Goal: Transaction & Acquisition: Purchase product/service

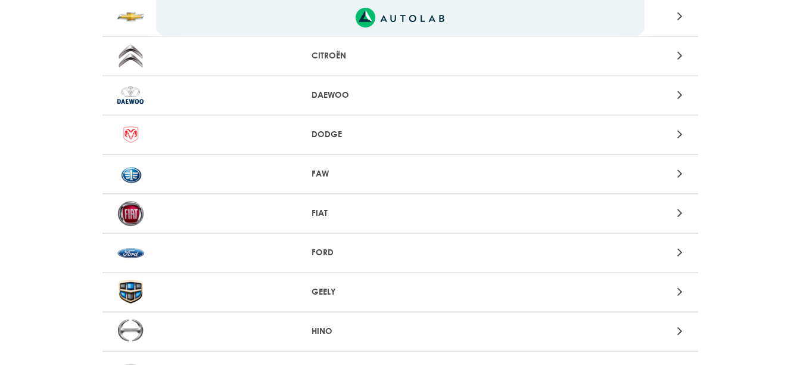
scroll to position [417, 0]
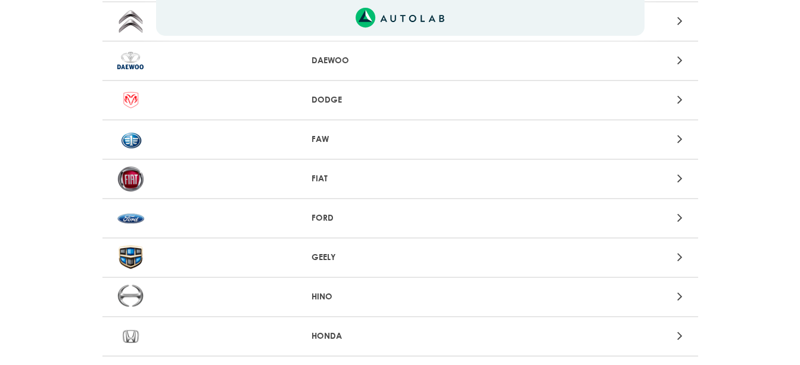
click at [308, 227] on div "FORD" at bounding box center [401, 218] width 596 height 39
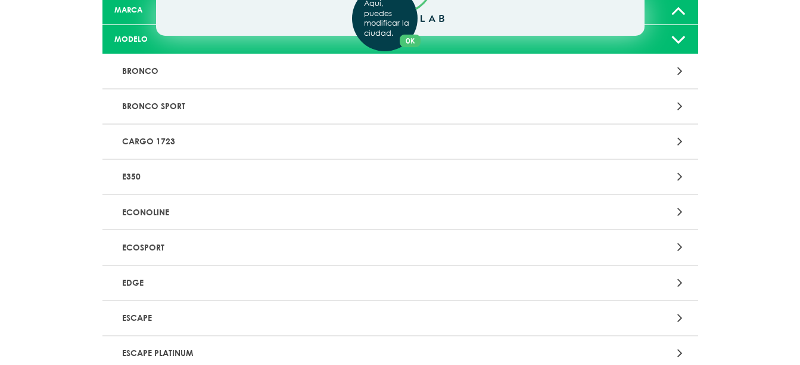
scroll to position [179, 0]
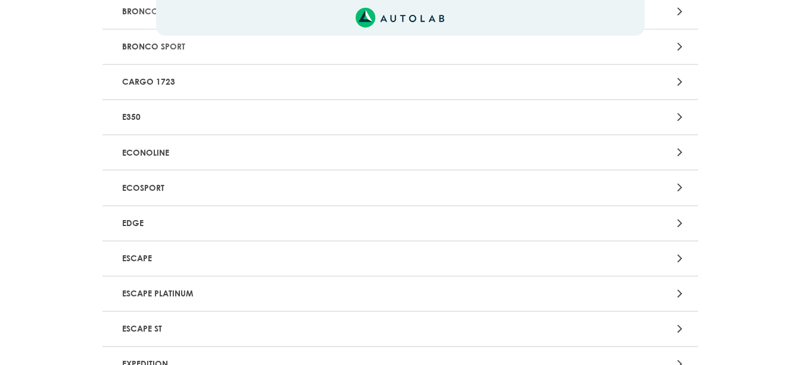
click at [290, 195] on p "ECOSPORT" at bounding box center [302, 187] width 371 height 22
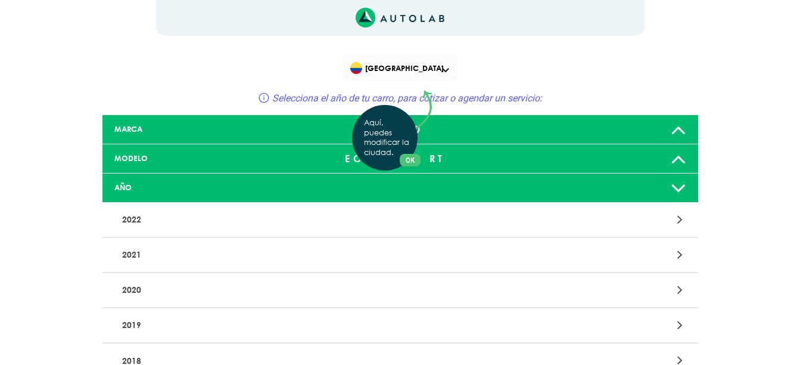
click at [195, 333] on div "Aquí, puedes modificar la ciudad. OK .aex,.bex{fill:none!important;stroke:#50c4…" at bounding box center [400, 182] width 800 height 365
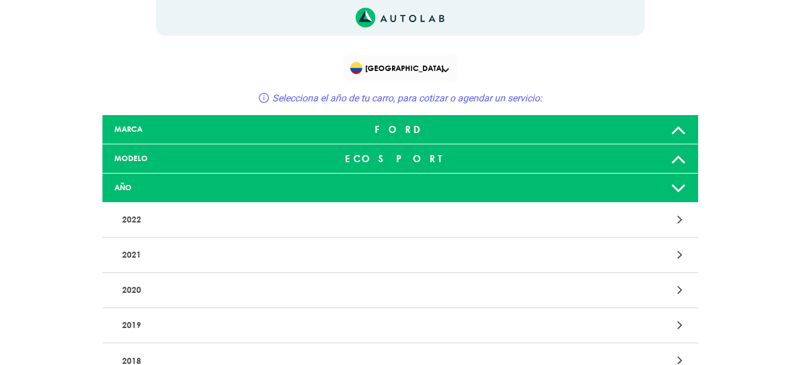
click at [355, 322] on p "2019" at bounding box center [302, 325] width 371 height 22
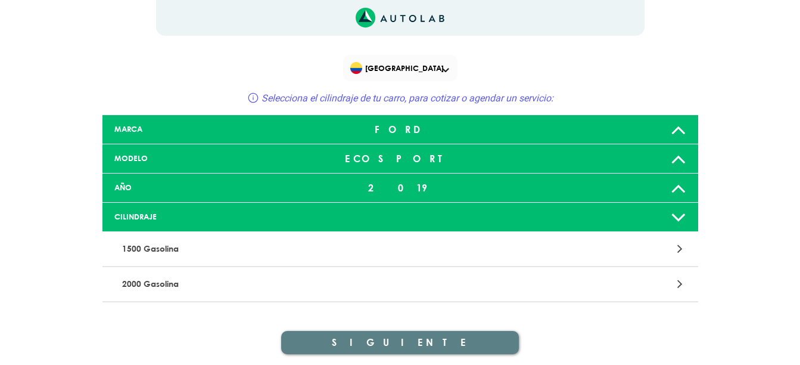
click at [307, 250] on p "1500 Gasolina" at bounding box center [302, 249] width 371 height 22
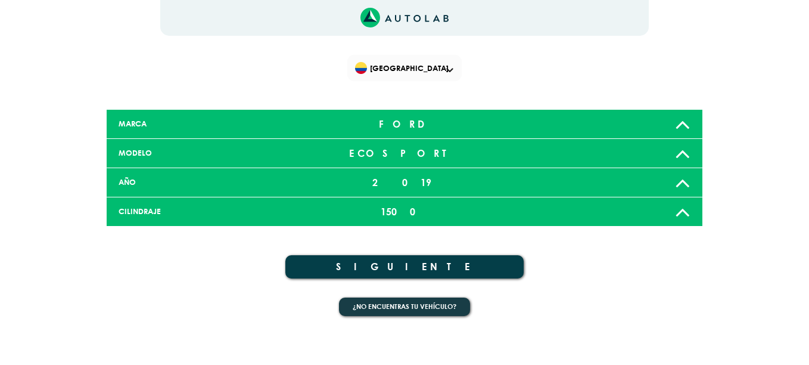
click at [428, 262] on button "SIGUIENTE" at bounding box center [404, 266] width 238 height 23
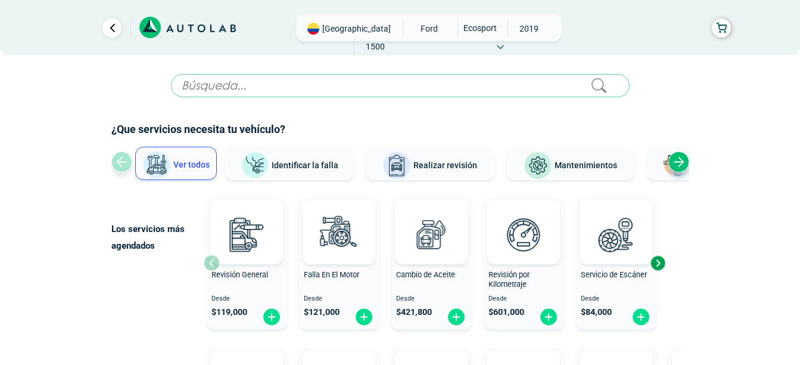
click at [661, 269] on div "Next slide" at bounding box center [658, 263] width 18 height 18
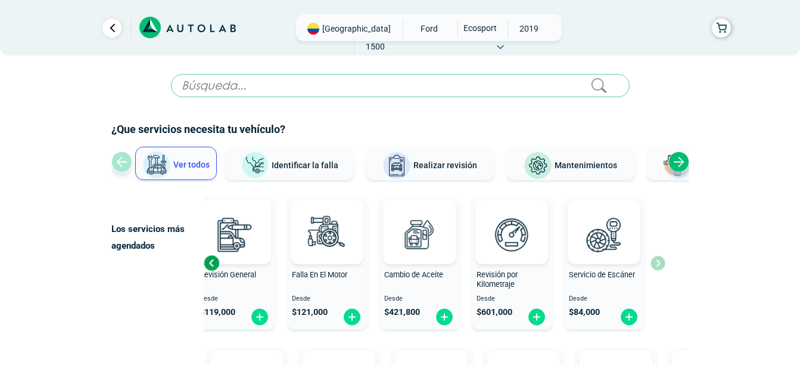
click at [661, 269] on div "Revisión General Desde $ 119,000 Falla En El Motor Desde $ 121,000 Cambio de Ac…" at bounding box center [435, 263] width 462 height 142
click at [214, 261] on div "Previous slide" at bounding box center [212, 263] width 18 height 18
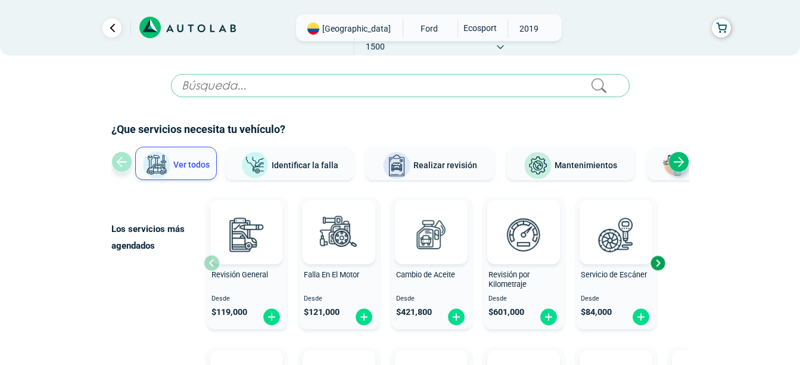
click at [214, 261] on div at bounding box center [246, 232] width 73 height 64
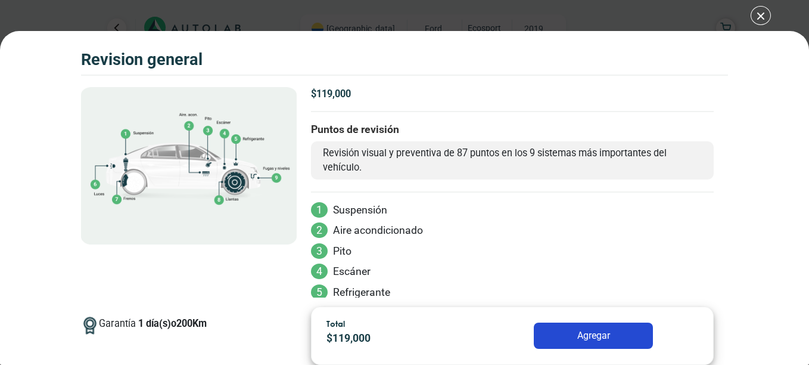
click at [214, 261] on div at bounding box center [189, 192] width 216 height 210
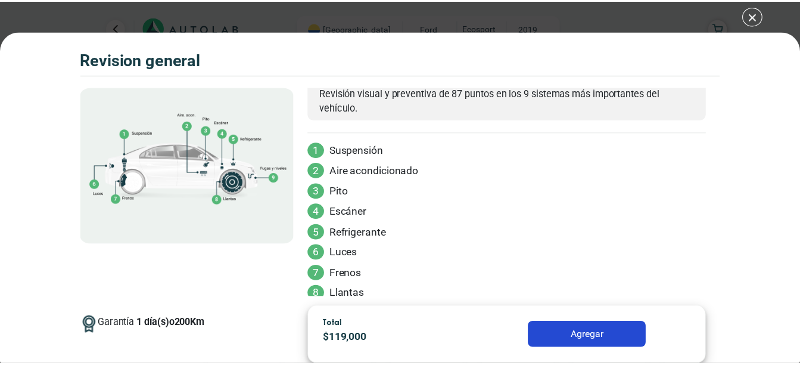
scroll to position [108, 0]
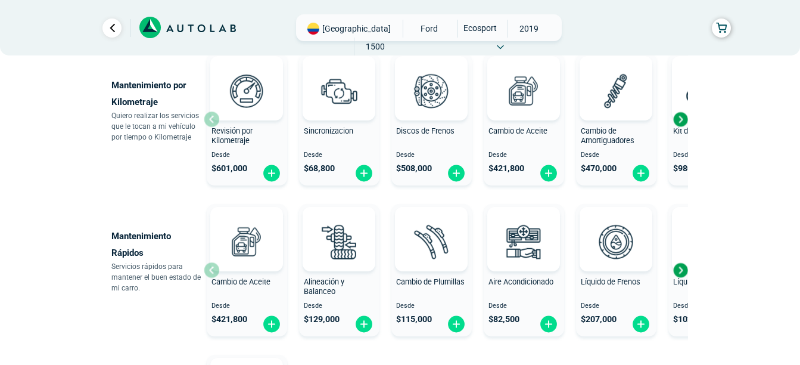
scroll to position [656, 0]
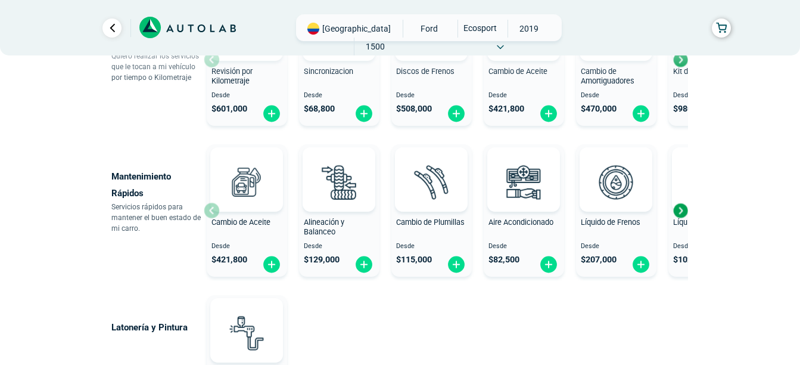
click at [682, 213] on div "Next slide" at bounding box center [681, 210] width 18 height 18
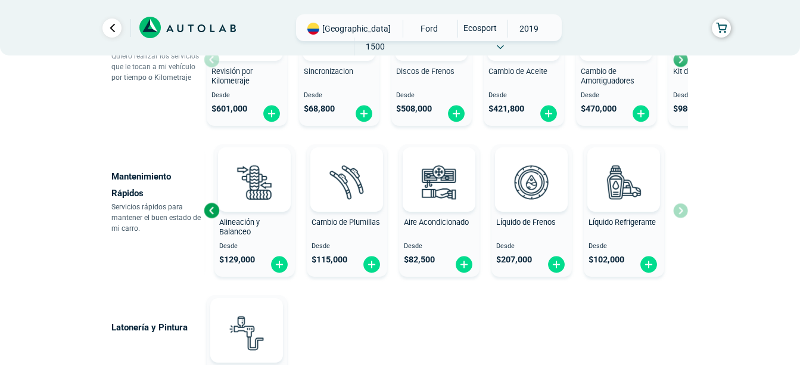
click at [682, 213] on div "Cambio de Aceite Desde $ 421,800 Alineación y Balanceo Desde $ 129,000 Cambio d…" at bounding box center [446, 210] width 485 height 142
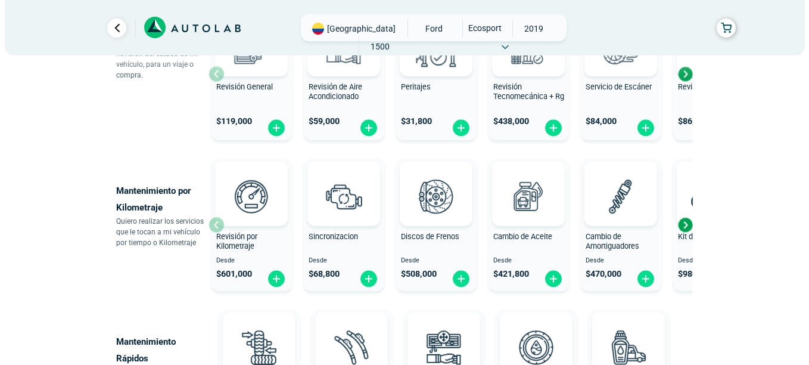
scroll to position [470, 0]
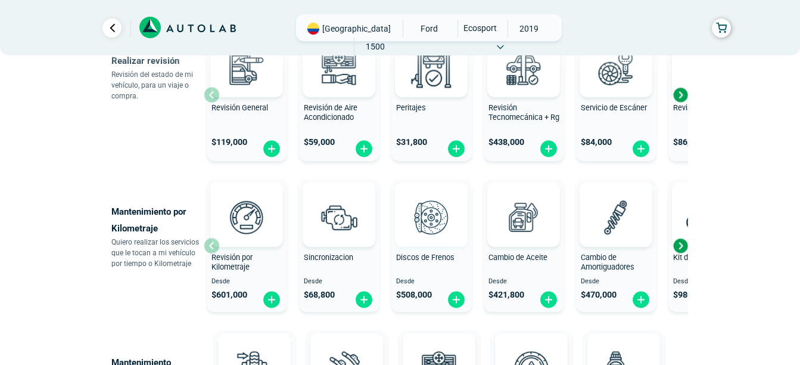
click at [439, 228] on img at bounding box center [431, 217] width 52 height 52
